Goal: Find specific page/section: Find specific page/section

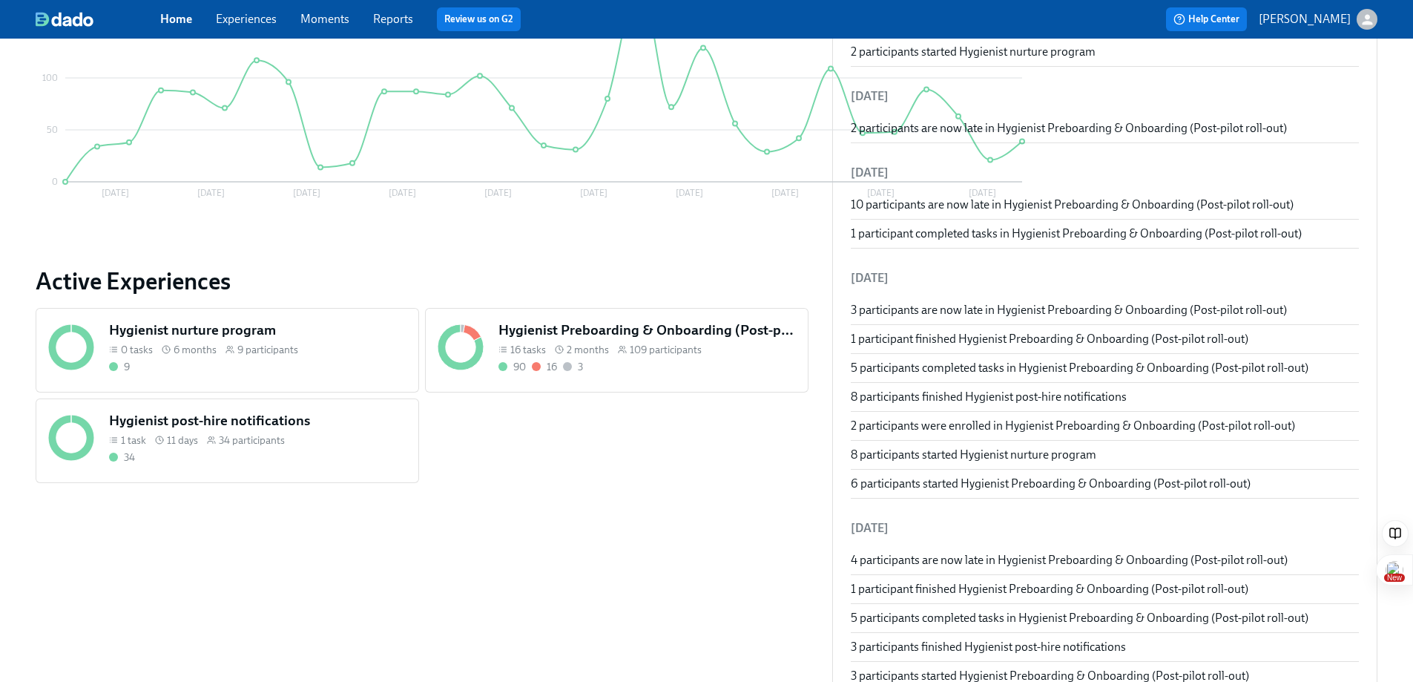
scroll to position [340, 0]
click at [568, 374] on div "Hygienist Preboarding & Onboarding (Post-pilot roll-out) 16 tasks 2 months 109 …" at bounding box center [647, 346] width 303 height 59
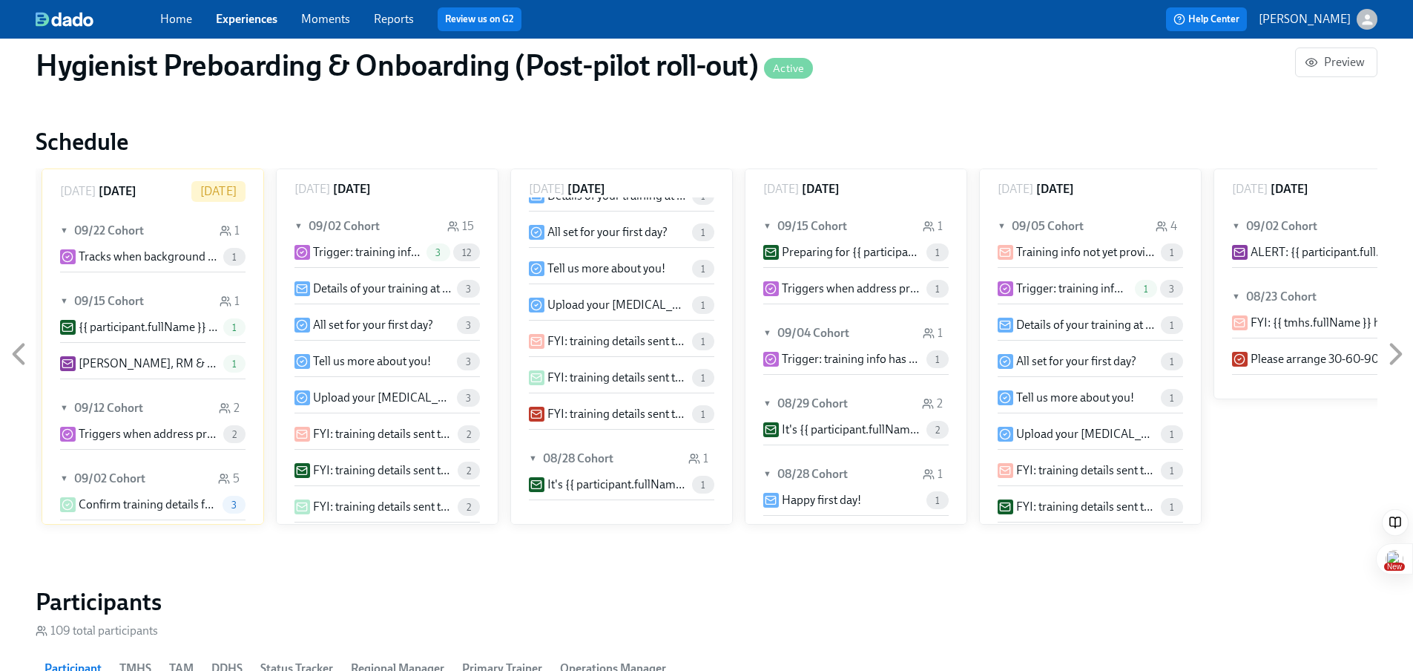
scroll to position [1397, 0]
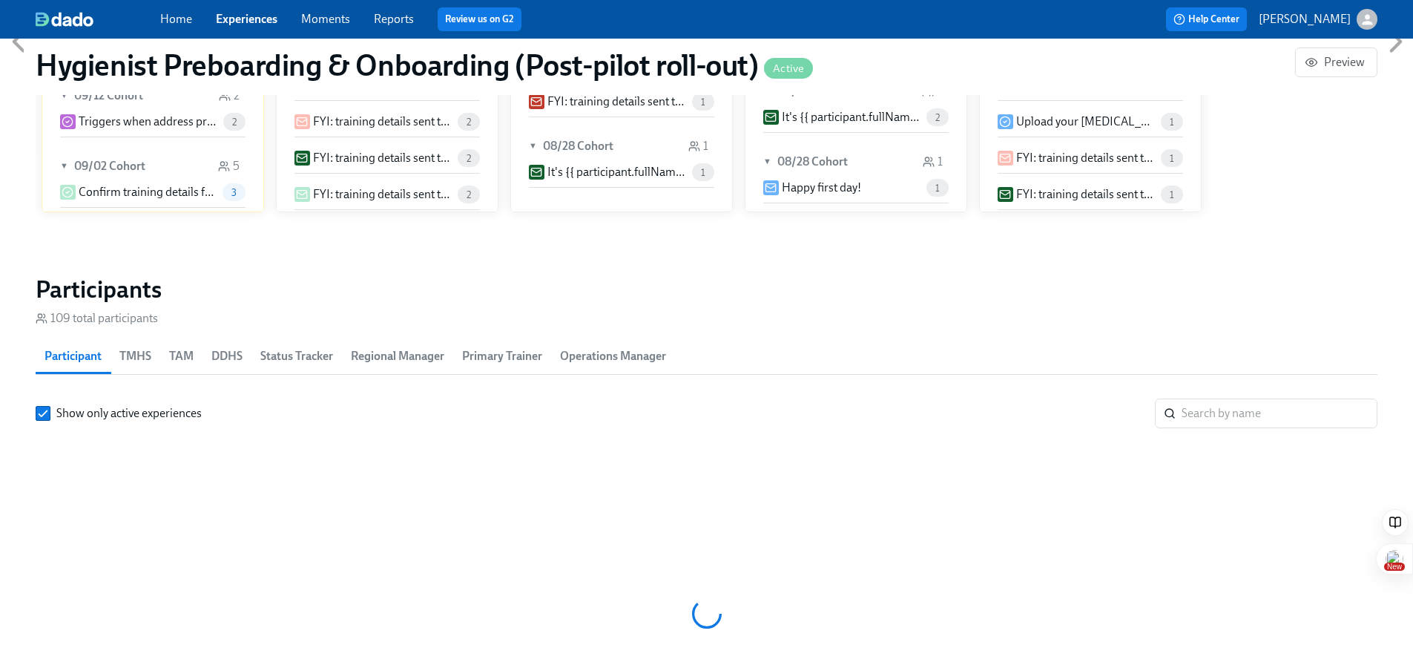
click at [227, 363] on span "DDHS" at bounding box center [226, 356] width 31 height 21
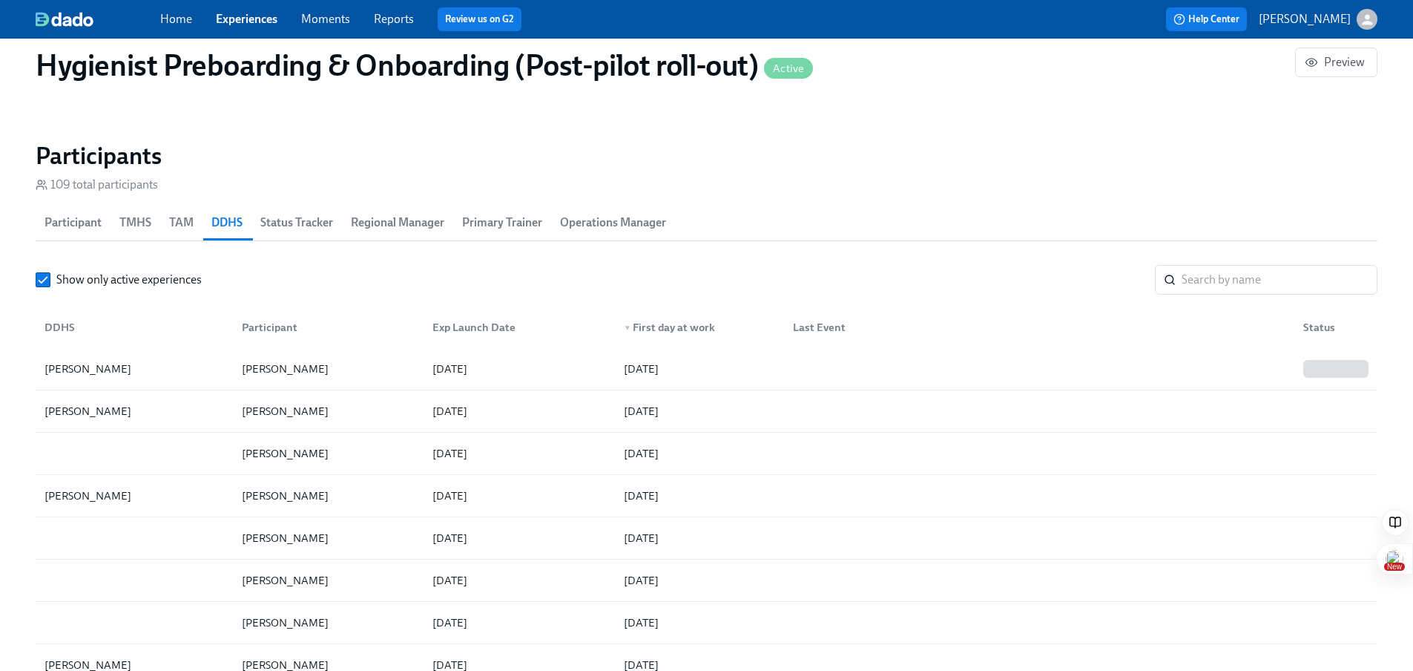
scroll to position [1531, 0]
click at [141, 328] on div "DDHS" at bounding box center [134, 327] width 191 height 30
click at [141, 328] on div "▲ DDHS" at bounding box center [134, 327] width 191 height 30
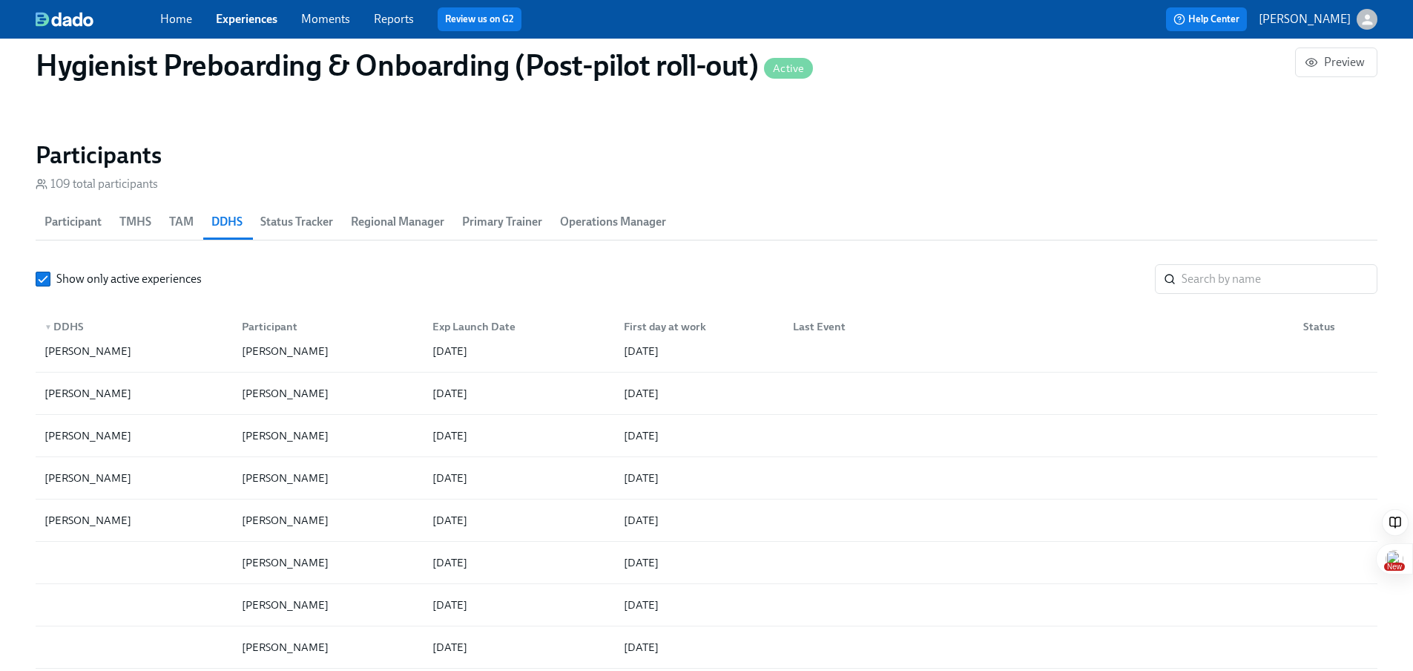
scroll to position [2952, 0]
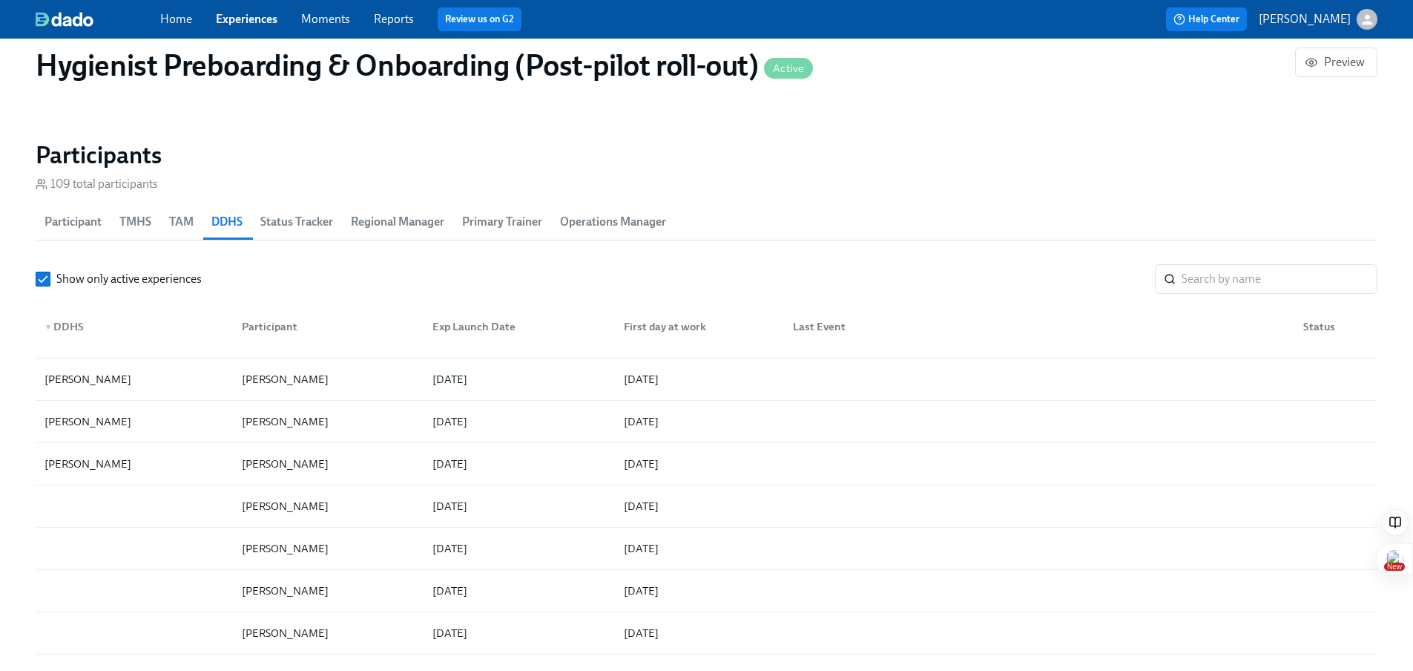
click at [127, 219] on span "TMHS" at bounding box center [135, 221] width 32 height 21
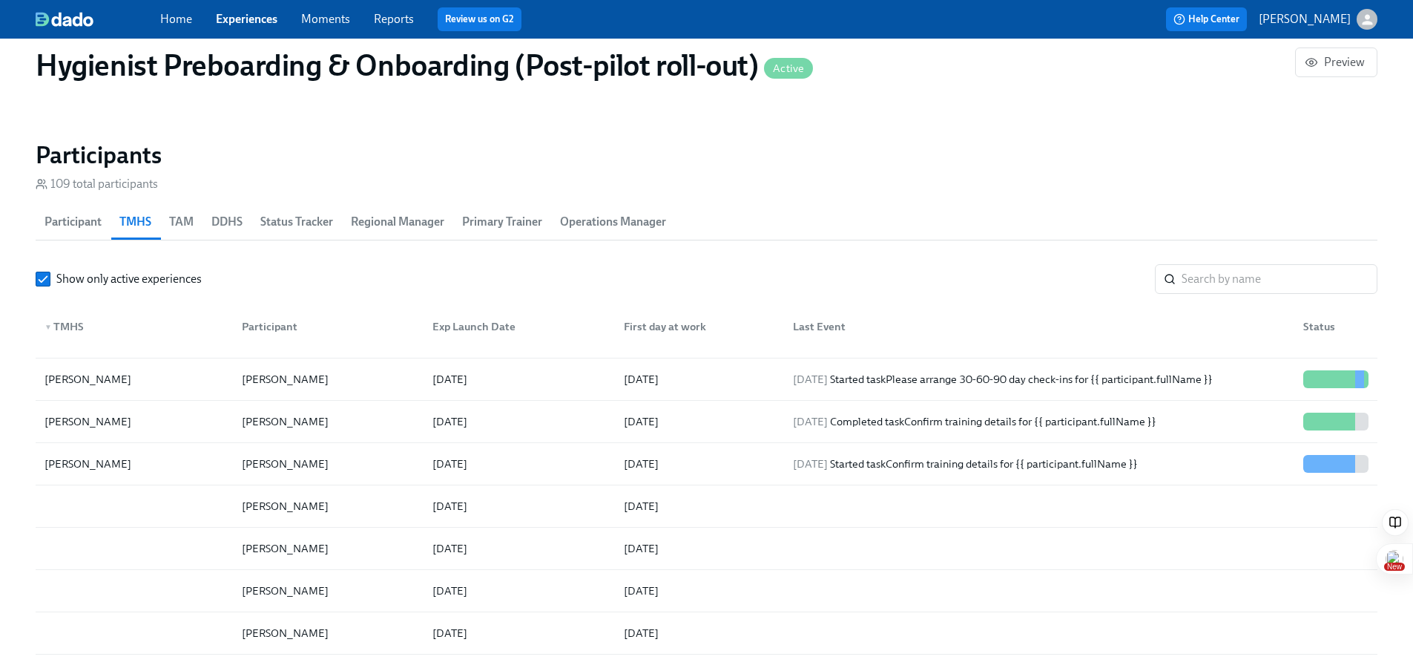
click at [104, 318] on div "▼ TMHS" at bounding box center [134, 327] width 191 height 30
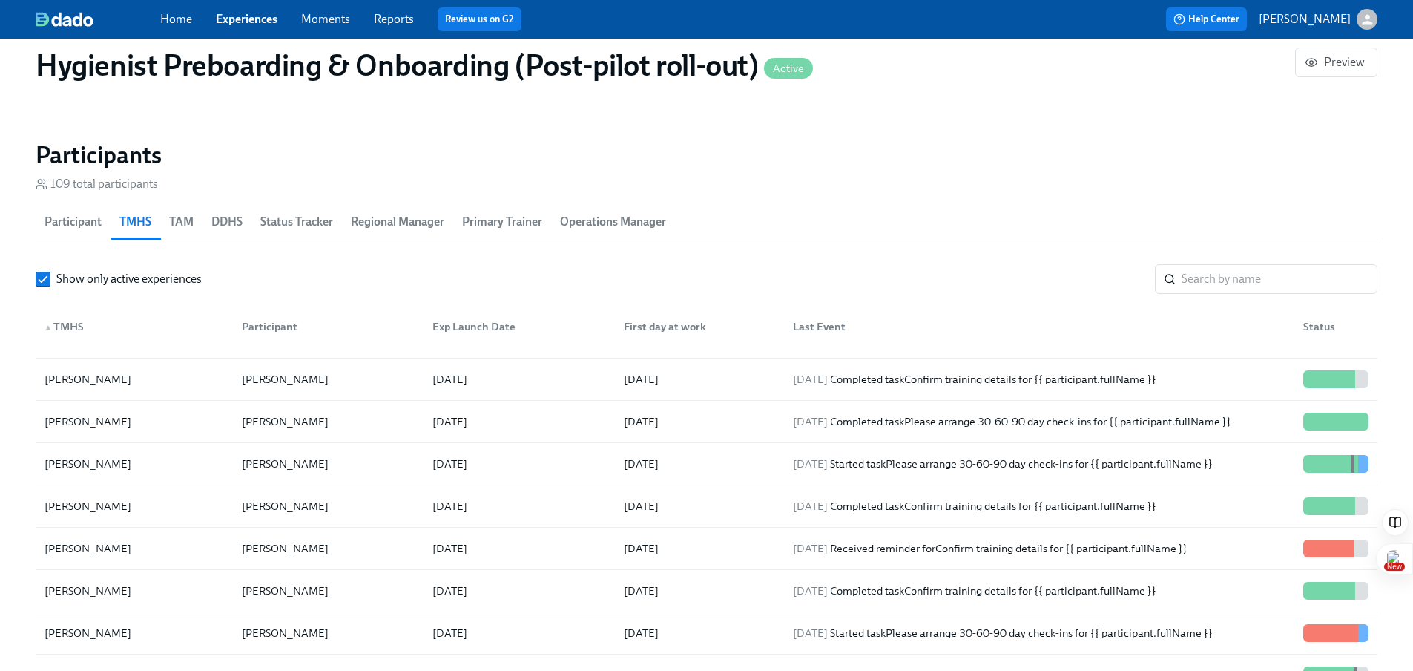
click at [104, 318] on div "▲ TMHS" at bounding box center [134, 327] width 191 height 30
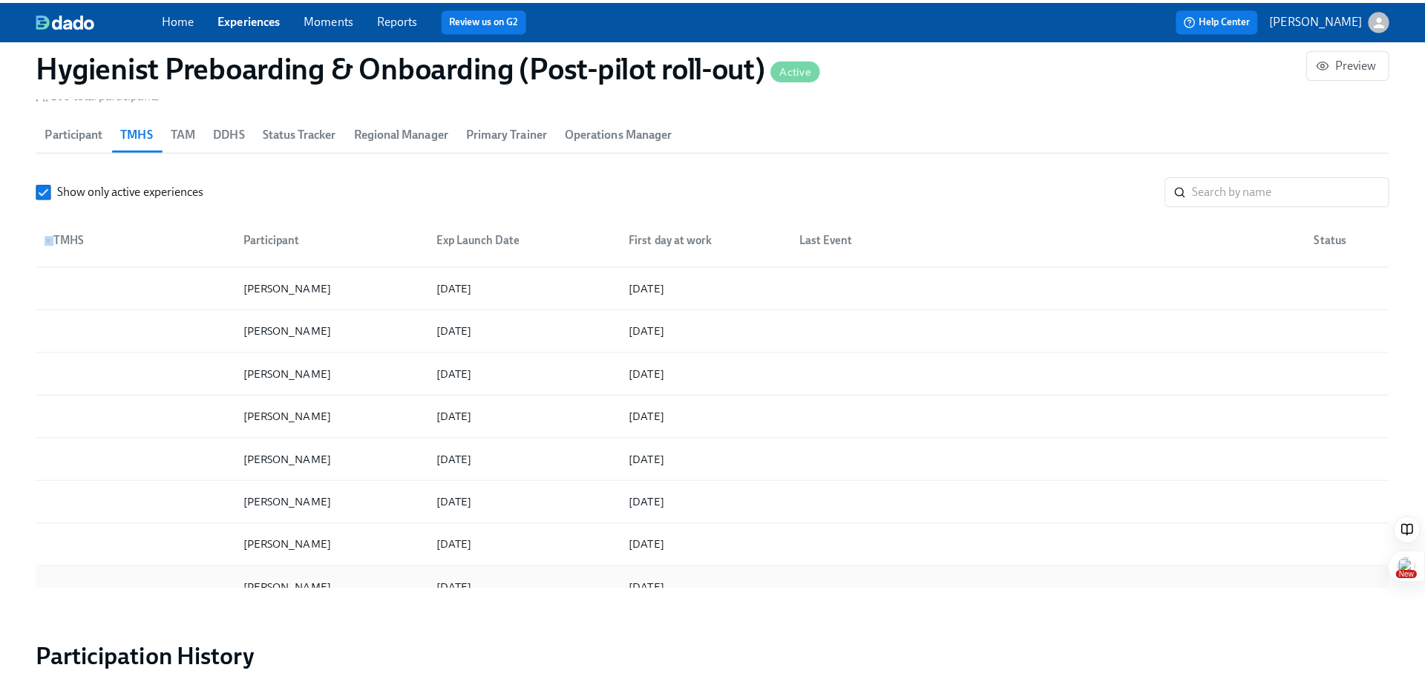
scroll to position [3294, 0]
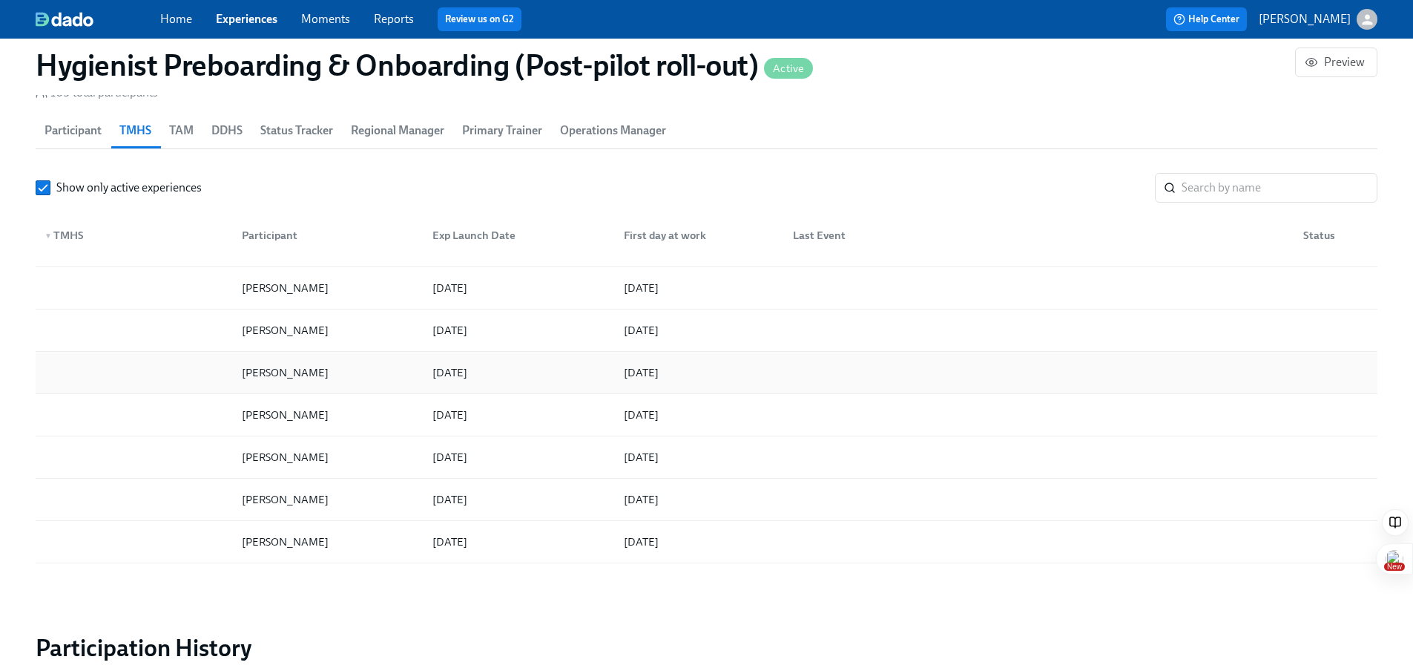
click at [319, 375] on div "[PERSON_NAME]" at bounding box center [325, 373] width 191 height 30
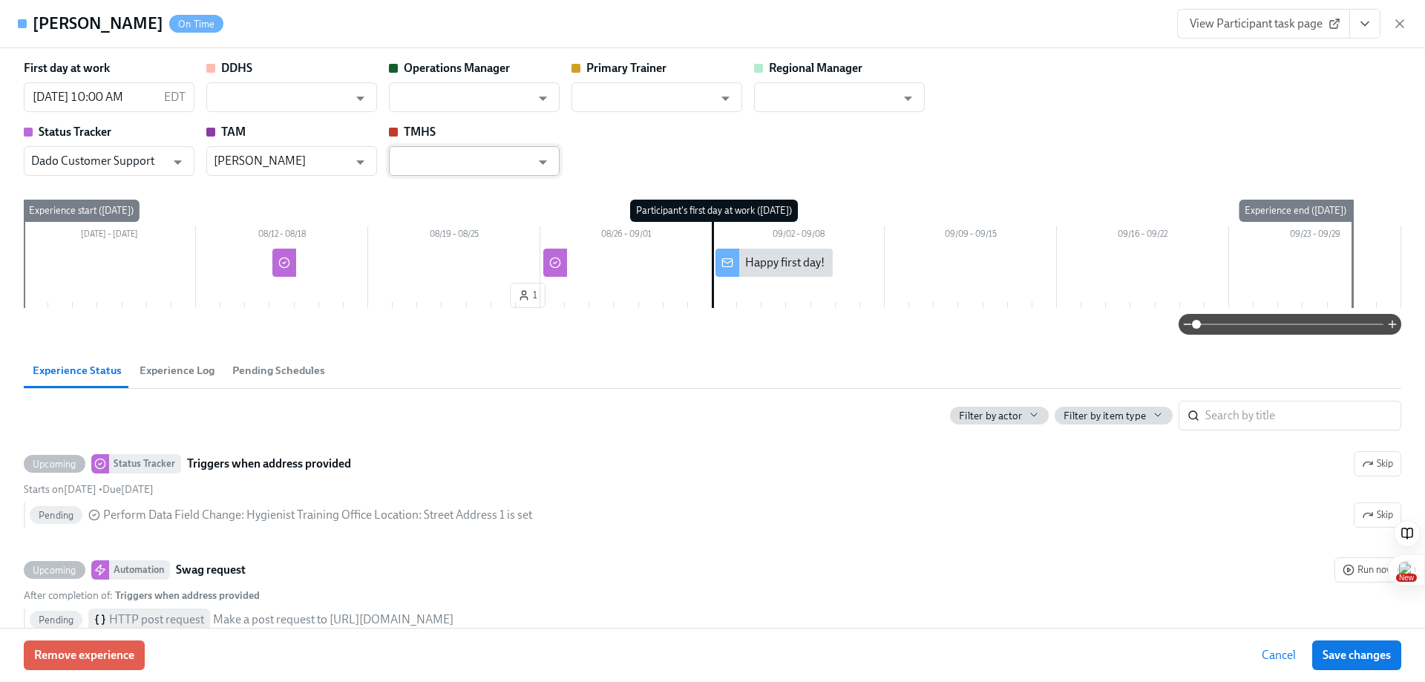
click at [457, 167] on input "text" at bounding box center [463, 161] width 134 height 30
click at [628, 140] on div "First day at work [DATE] 10:00 AM EDT ​ DDHS ​ Operations Manager ​ Primary Tra…" at bounding box center [712, 118] width 1377 height 116
